Goal: Information Seeking & Learning: Check status

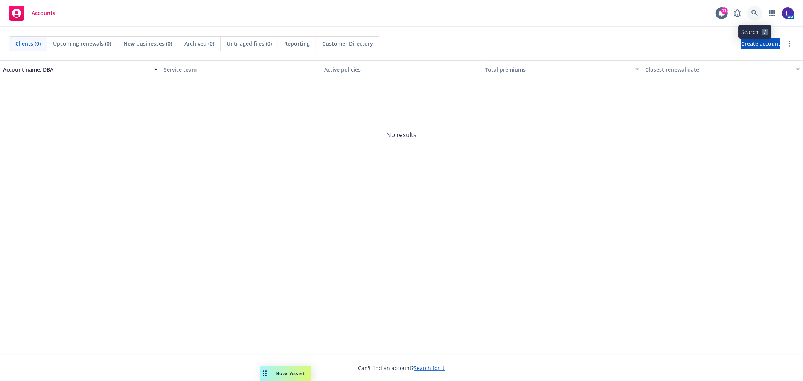
click at [754, 12] on icon at bounding box center [754, 13] width 7 height 7
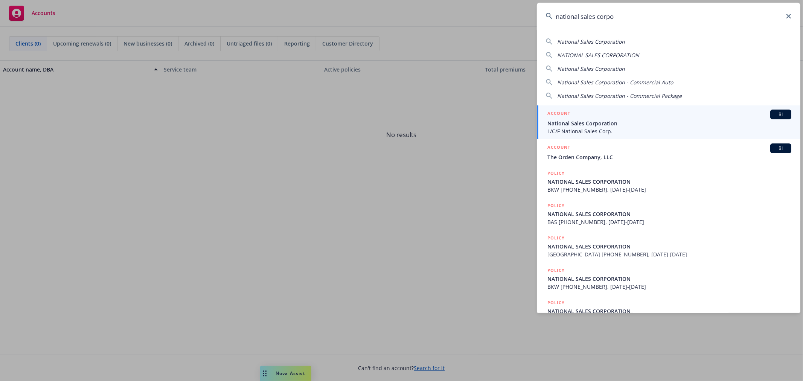
type input "national sales corpo"
click at [568, 115] on h5 "ACCOUNT" at bounding box center [558, 114] width 23 height 9
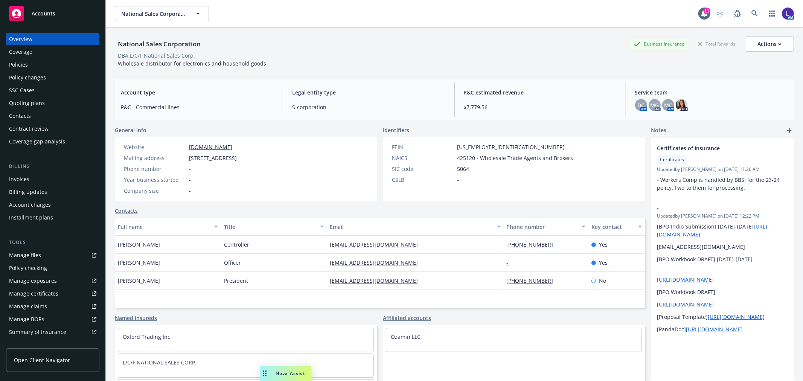
click at [31, 65] on div "Policies" at bounding box center [52, 65] width 87 height 12
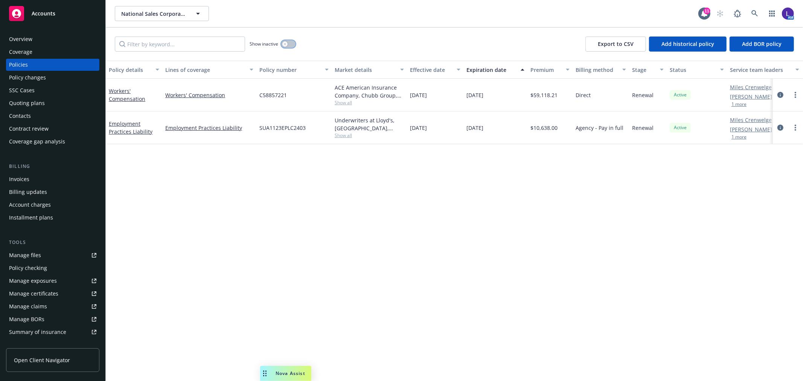
click at [290, 44] on button "button" at bounding box center [288, 44] width 14 height 8
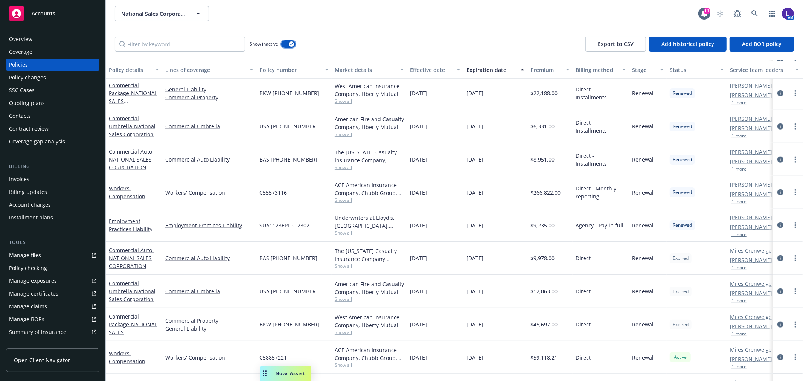
scroll to position [727, 0]
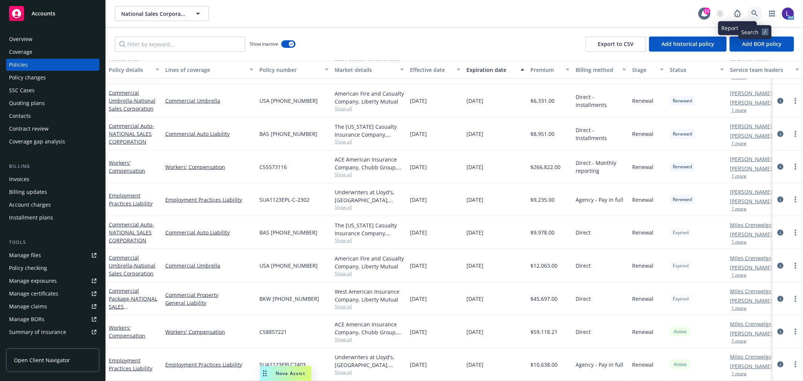
click at [754, 13] on icon at bounding box center [754, 13] width 7 height 7
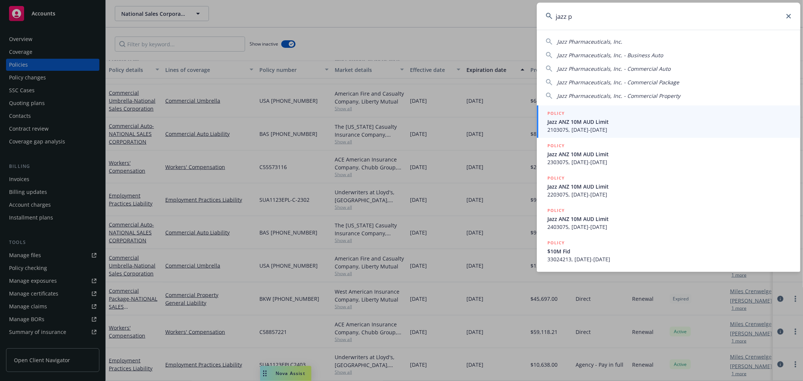
click at [595, 40] on span "Jazz Pharmaceuticals, Inc." at bounding box center [589, 41] width 65 height 7
type input "Jazz Pharmaceuticals, Inc."
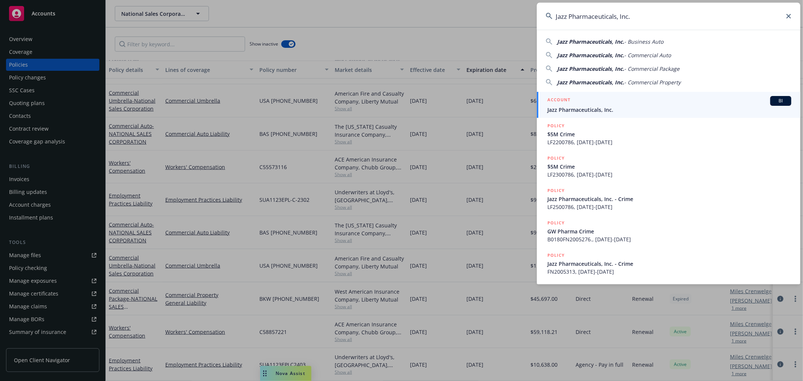
click at [563, 109] on span "Jazz Pharmaceuticals, Inc." at bounding box center [669, 110] width 244 height 8
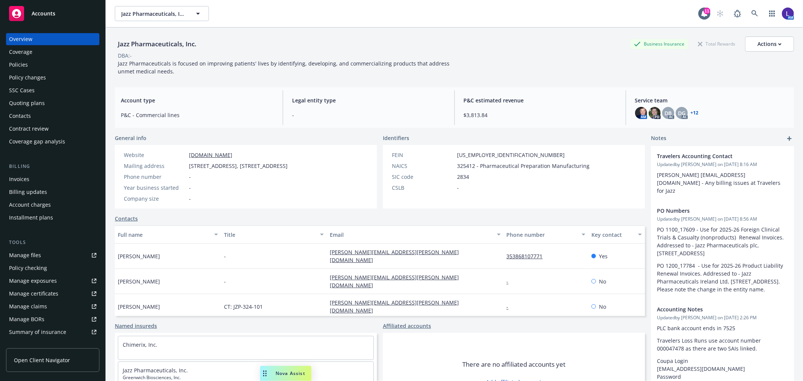
click at [29, 201] on div "Account charges" at bounding box center [30, 205] width 42 height 12
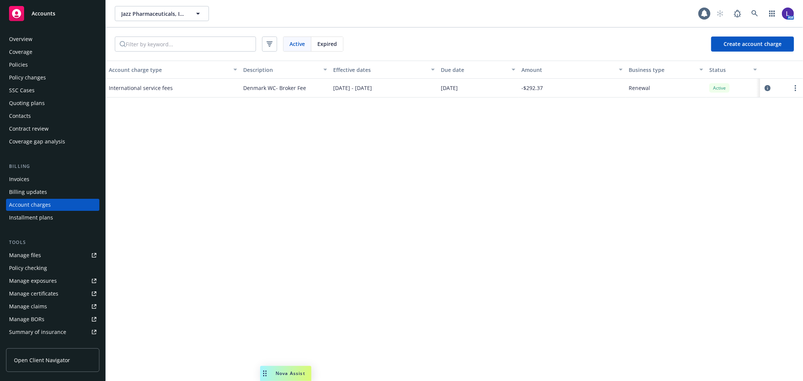
scroll to position [2, 0]
click at [330, 44] on span "Expired" at bounding box center [327, 44] width 20 height 8
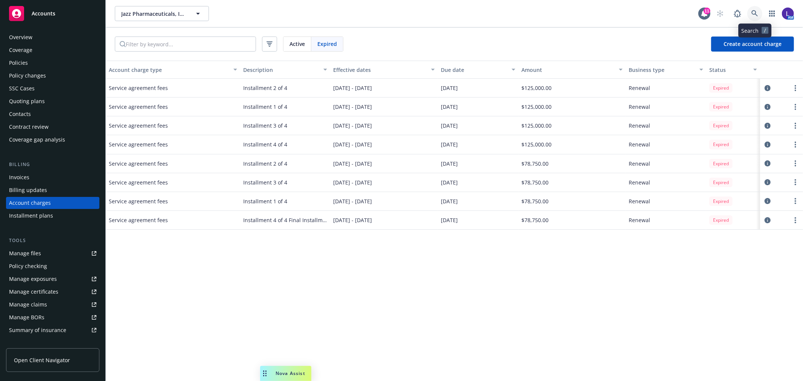
click at [754, 13] on icon at bounding box center [754, 13] width 7 height 7
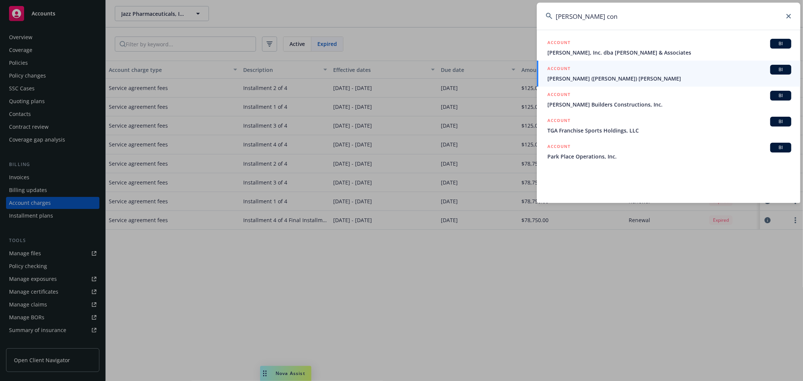
drag, startPoint x: 589, startPoint y: 16, endPoint x: 537, endPoint y: 4, distance: 54.1
click at [537, 4] on input "[PERSON_NAME] con" at bounding box center [668, 16] width 263 height 27
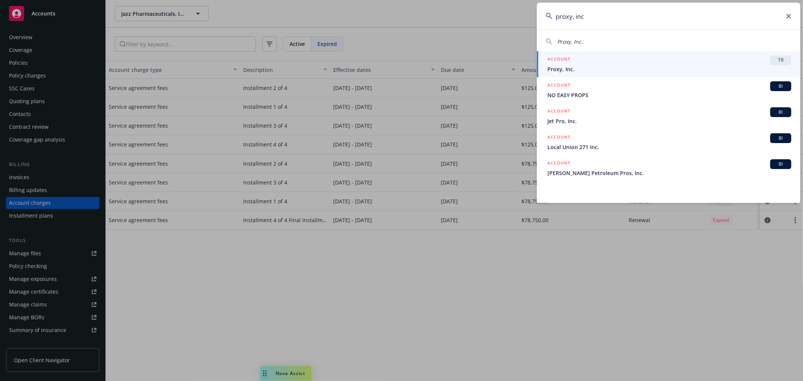
drag, startPoint x: 611, startPoint y: 18, endPoint x: 515, endPoint y: 16, distance: 95.6
click at [515, 16] on div "proxy, inc Proxy, Inc. ACCOUNT TR Proxy, Inc. ACCOUNT BI NO EASY PROPS ACCOUNT …" at bounding box center [401, 190] width 803 height 381
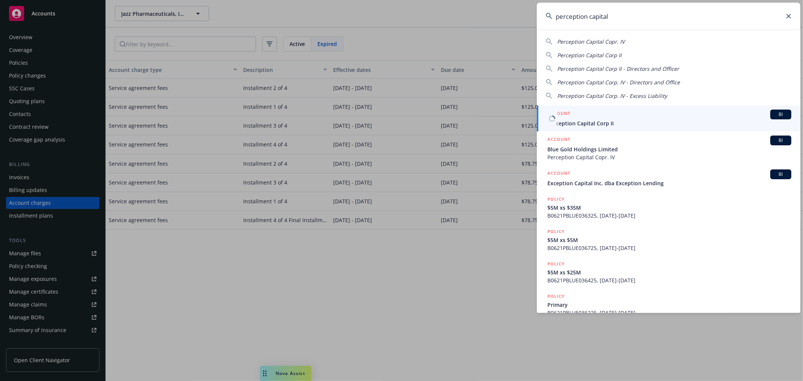
type input "perception capital"
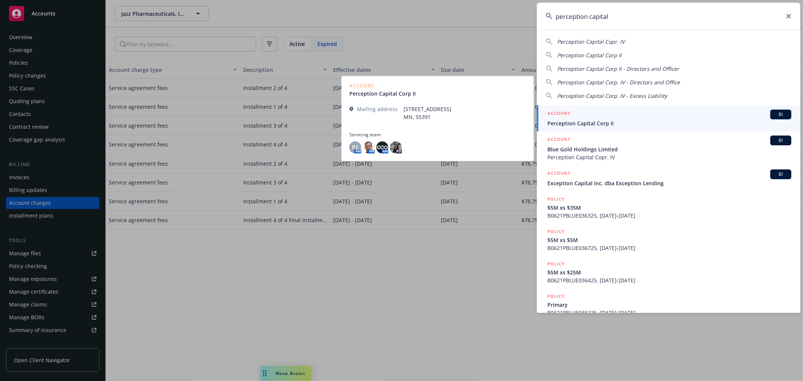
click at [582, 119] on span "Perception Capital Corp II" at bounding box center [669, 123] width 244 height 8
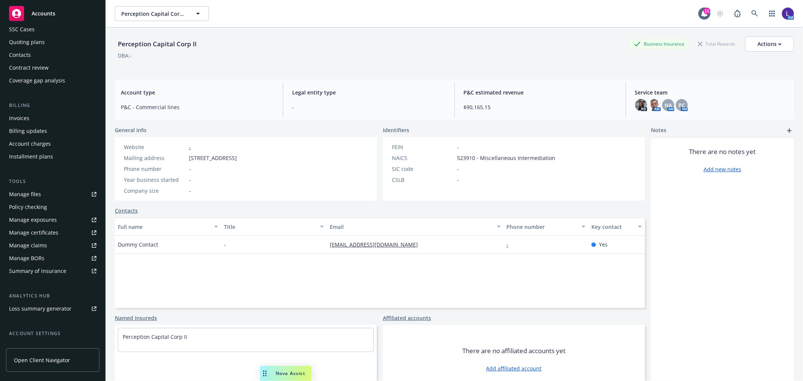
scroll to position [122, 0]
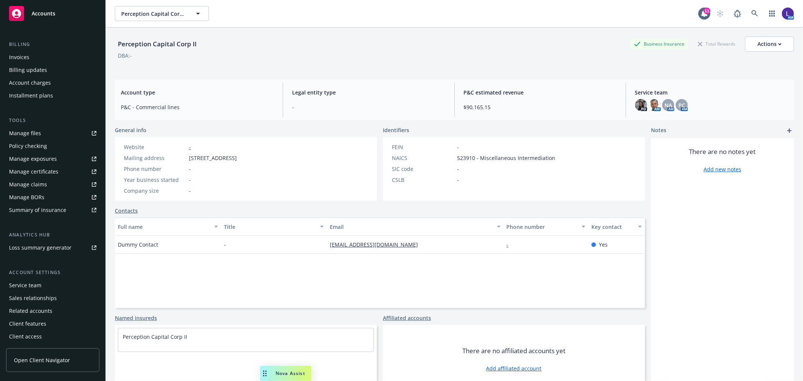
click at [30, 280] on div "Service team" at bounding box center [25, 285] width 32 height 12
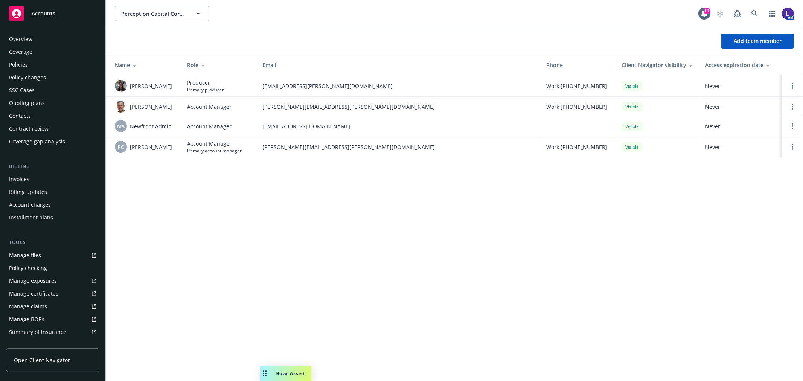
click at [28, 62] on div "Policies" at bounding box center [52, 65] width 87 height 12
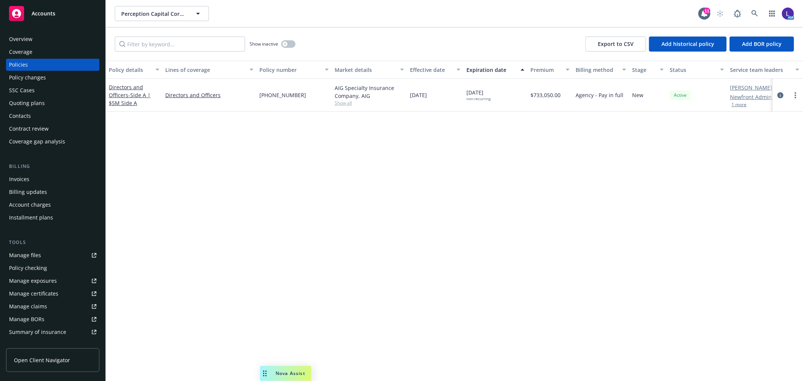
click at [739, 105] on button "1 more" at bounding box center [738, 104] width 15 height 5
click at [756, 9] on link at bounding box center [754, 13] width 15 height 15
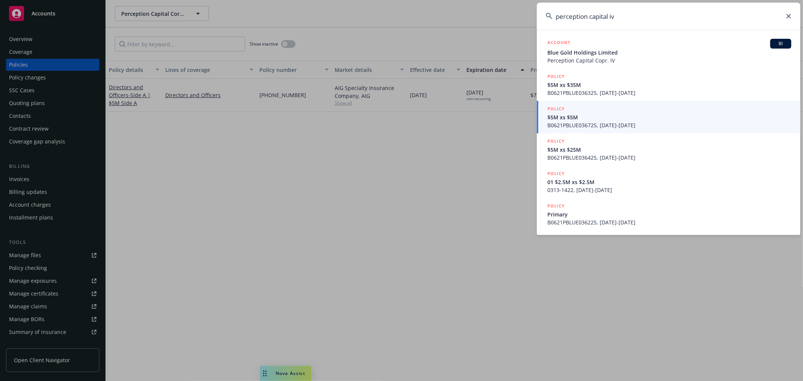
click at [626, 14] on input "perception capital iv" at bounding box center [668, 16] width 263 height 27
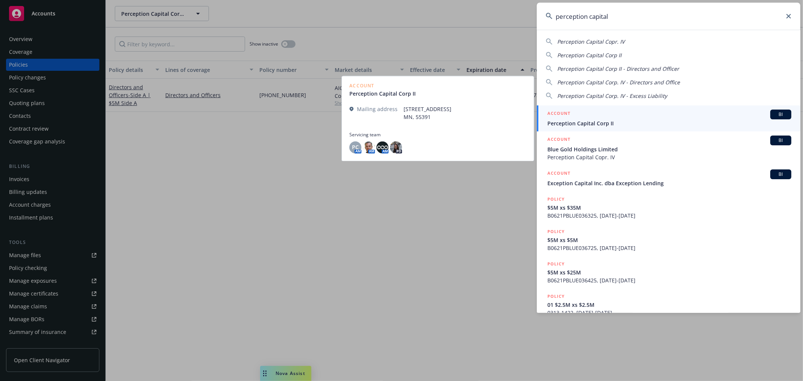
type input "perception capital"
click at [590, 122] on span "Perception Capital Corp II" at bounding box center [669, 123] width 244 height 8
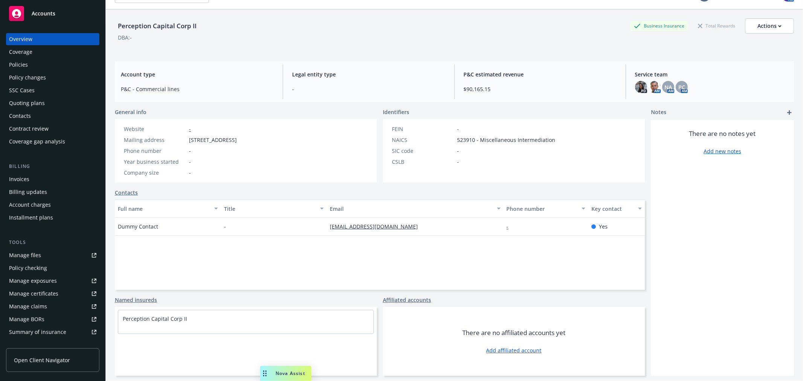
scroll to position [27, 0]
